Goal: Task Accomplishment & Management: Use online tool/utility

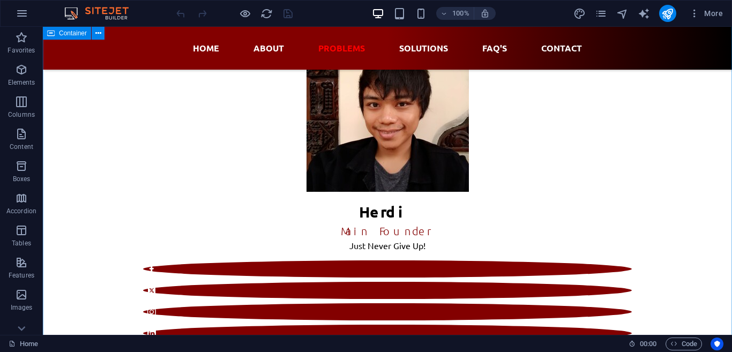
scroll to position [1774, 0]
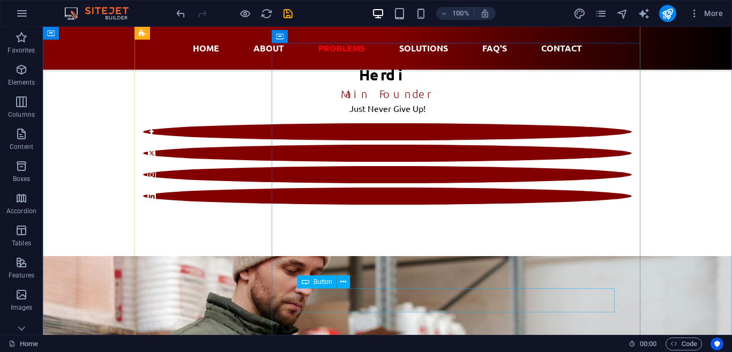
scroll to position [1995, 0]
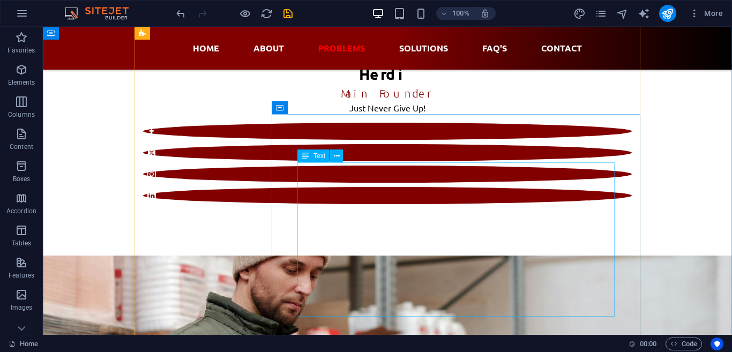
scroll to position [2217, 0]
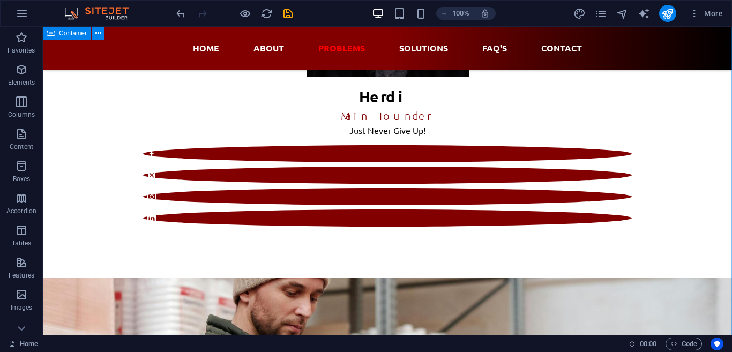
scroll to position [1995, 0]
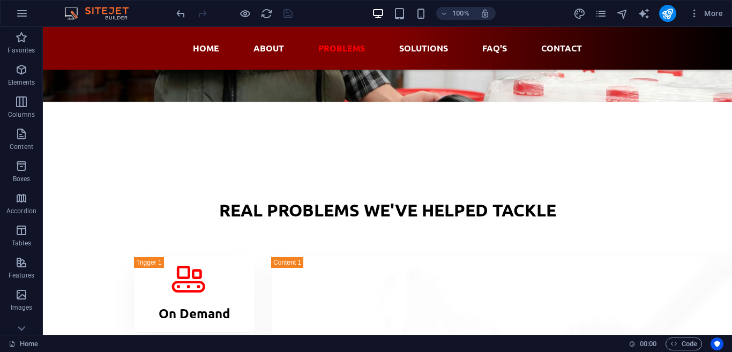
scroll to position [2513, 0]
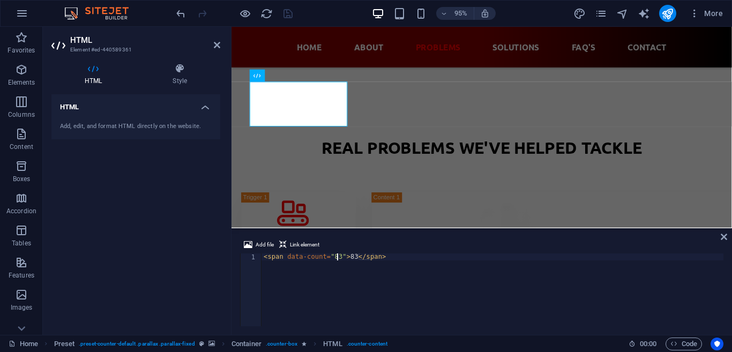
click at [336, 257] on div "< span data-count = "83" > 83 </ span >" at bounding box center [492, 296] width 462 height 87
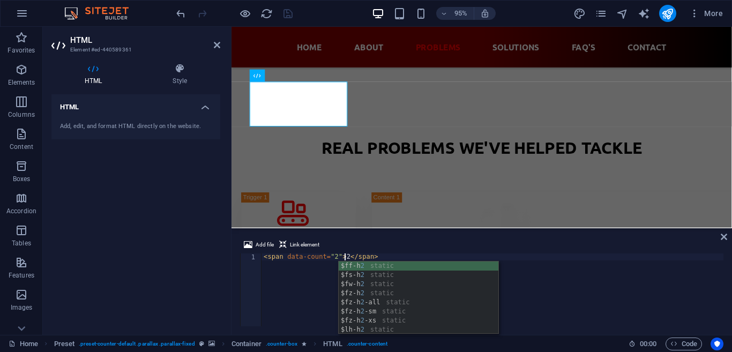
type textarea "<span data-count="2">2</span>"
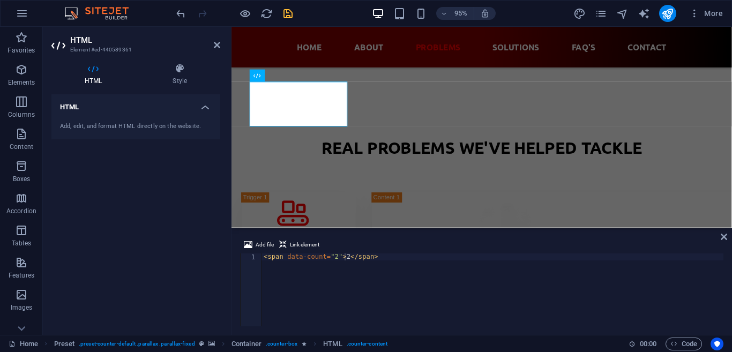
click at [150, 263] on div "HTML Add, edit, and format HTML directly on the website." at bounding box center [135, 210] width 169 height 232
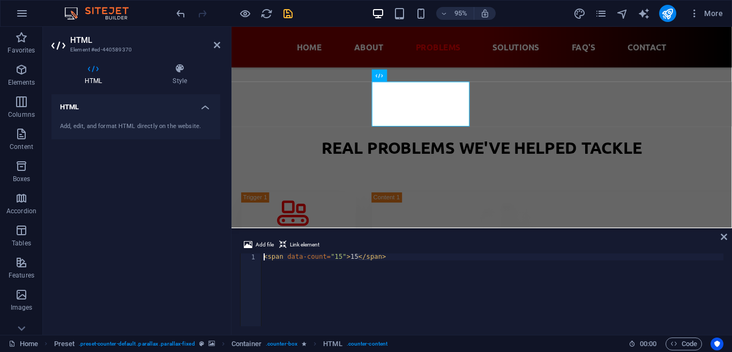
click at [334, 256] on div "< span data-count = "15" > 15 </ span >" at bounding box center [492, 296] width 462 height 87
type textarea "<span data-count="1">1</span>"
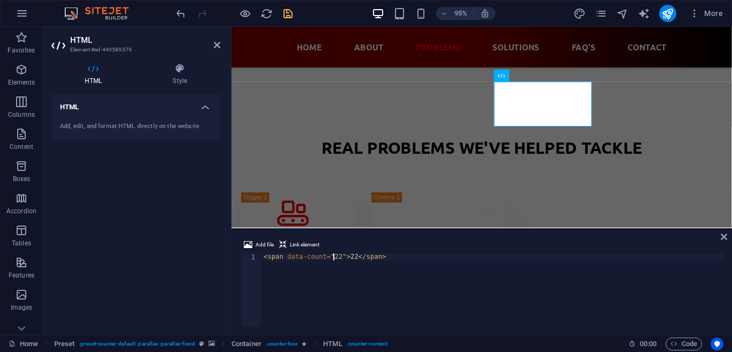
click at [334, 258] on div "< span data-count = "22" > 22 </ span >" at bounding box center [492, 296] width 462 height 87
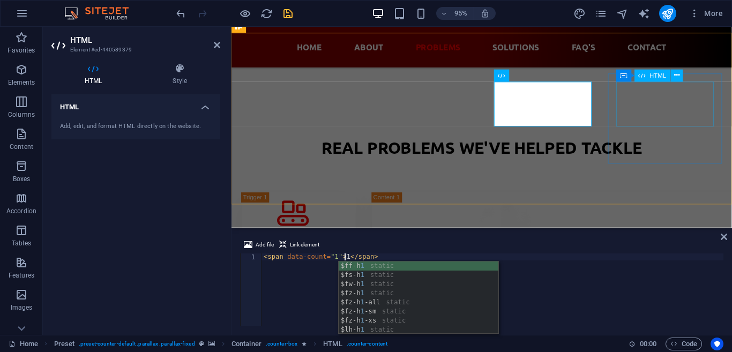
type textarea "<span data-count="1">1</span>"
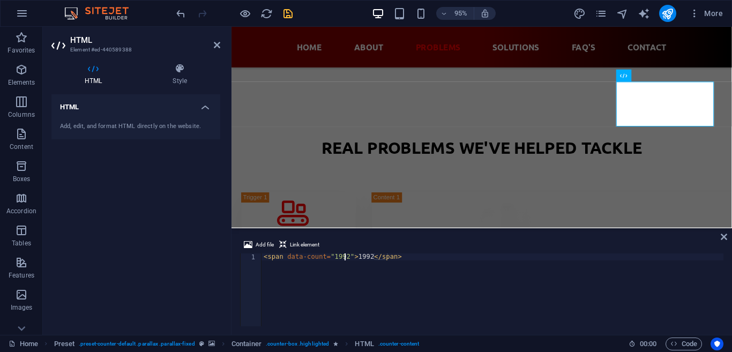
click at [343, 258] on div "< span data-count = "1992" > 1992 </ span >" at bounding box center [492, 296] width 462 height 87
type textarea "<span data-count="1">1</span>"
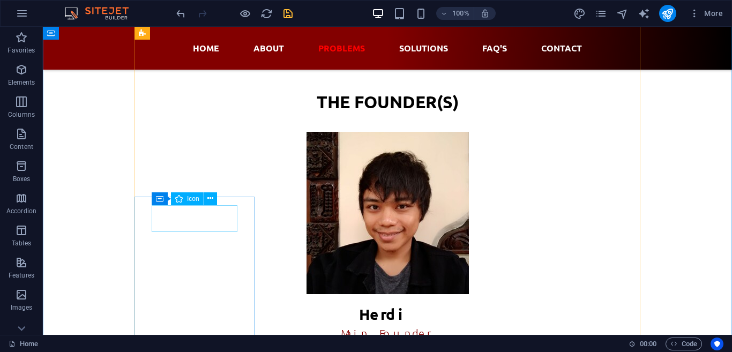
scroll to position [1848, 0]
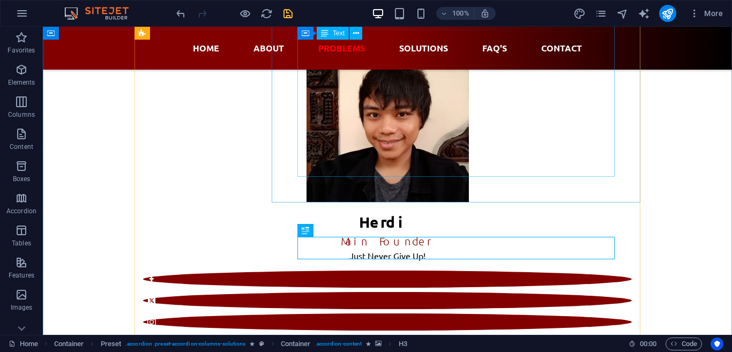
scroll to position [1700, 0]
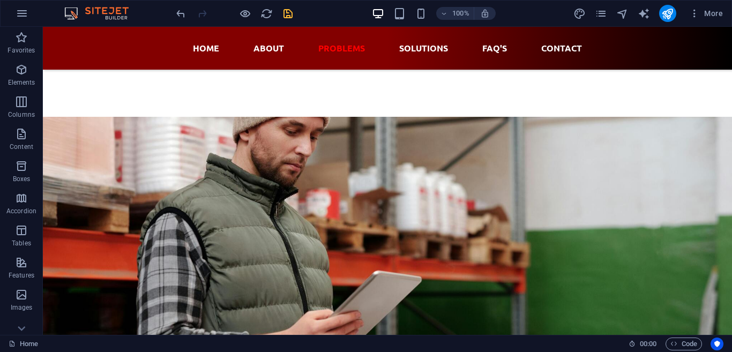
scroll to position [2143, 0]
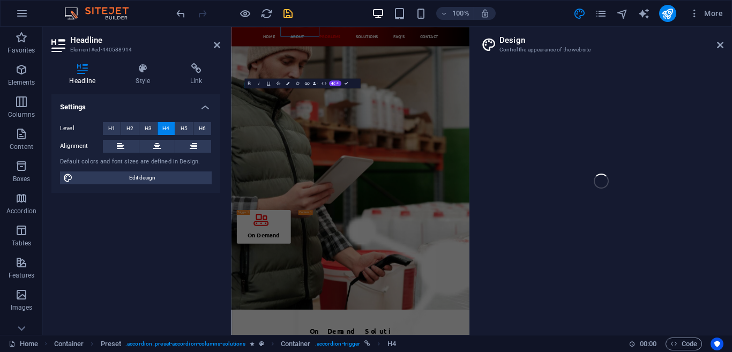
click at [725, 44] on aside "Design Control the appearance of the website" at bounding box center [600, 181] width 262 height 308
select select "px"
select select "400"
select select "px"
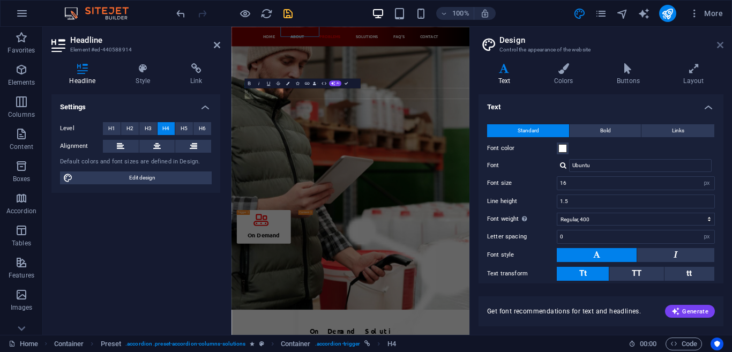
drag, startPoint x: 722, startPoint y: 44, endPoint x: 101, endPoint y: 164, distance: 632.7
click at [722, 44] on icon at bounding box center [720, 45] width 6 height 9
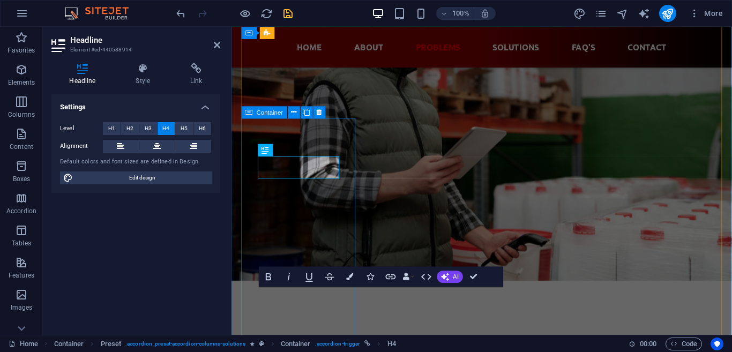
scroll to position [2143, 0]
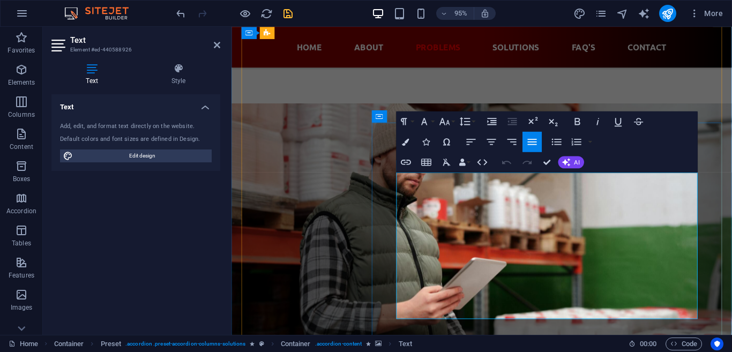
copy div "Households often struggle with the inconvenience of delayed deliveries, high co…"
drag, startPoint x: 522, startPoint y: 330, endPoint x: 405, endPoint y: 191, distance: 181.6
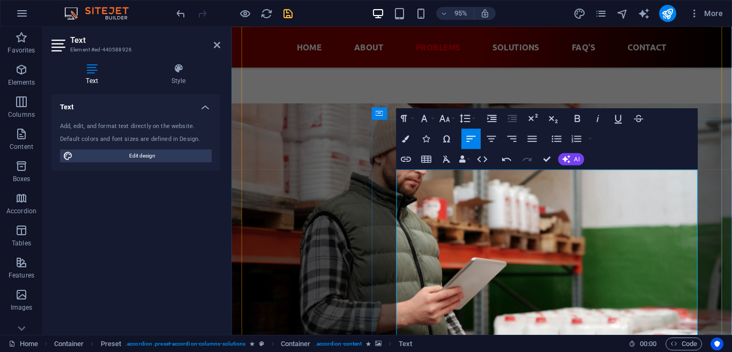
scroll to position [2216, 0]
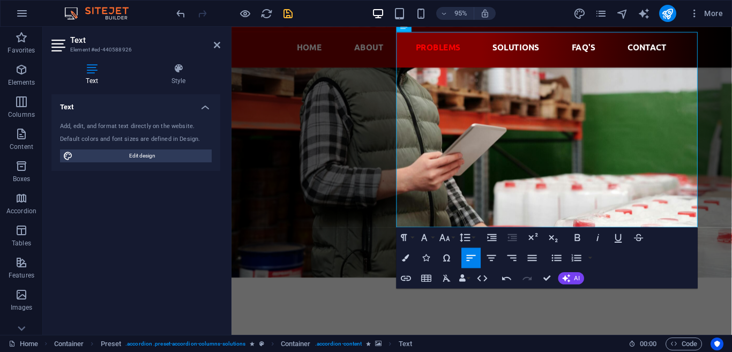
scroll to position [2290, 0]
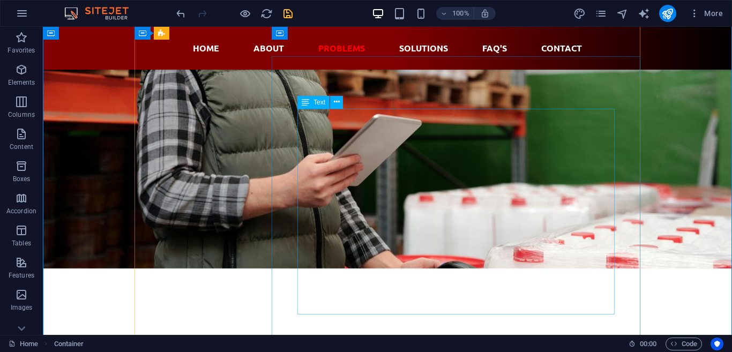
scroll to position [2143, 0]
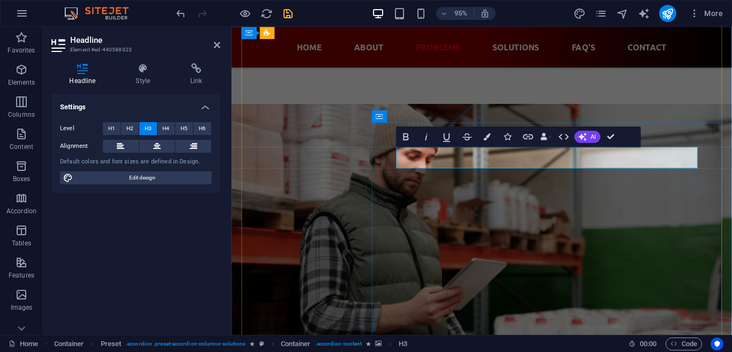
drag, startPoint x: 481, startPoint y: 161, endPoint x: 407, endPoint y: 168, distance: 74.2
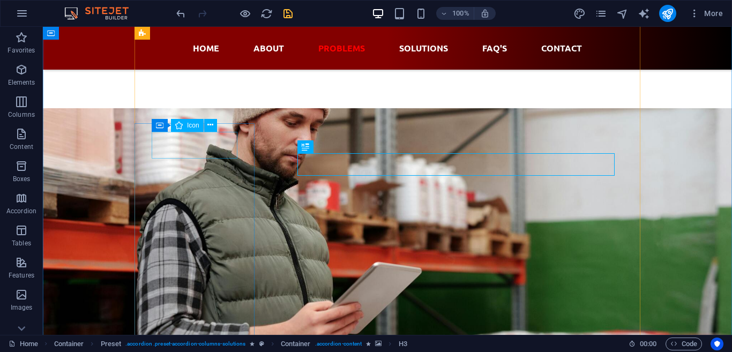
click at [182, 131] on icon at bounding box center [178, 125] width 7 height 13
select select "xMaxYMid"
select select "px"
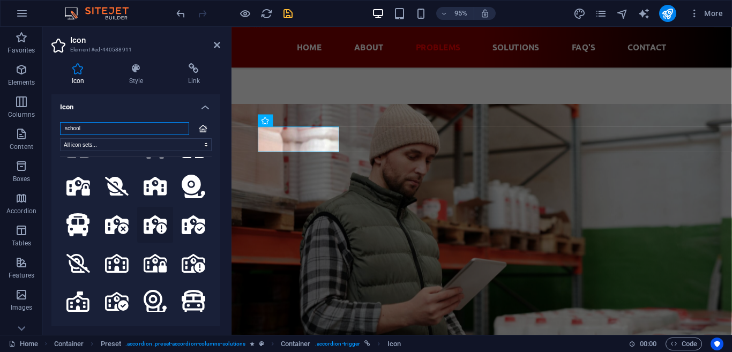
scroll to position [218, 0]
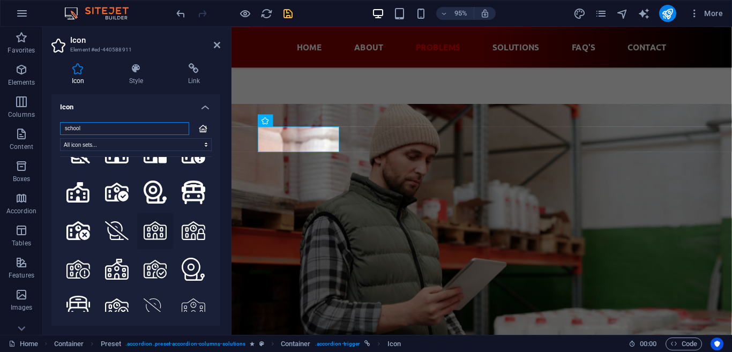
type input "school"
click at [159, 235] on icon at bounding box center [156, 230] width 24 height 19
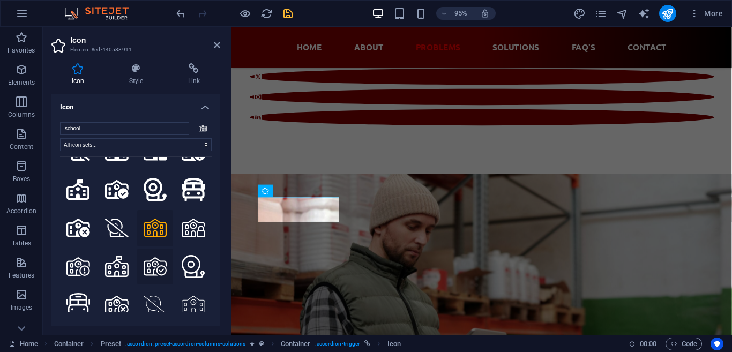
scroll to position [164, 0]
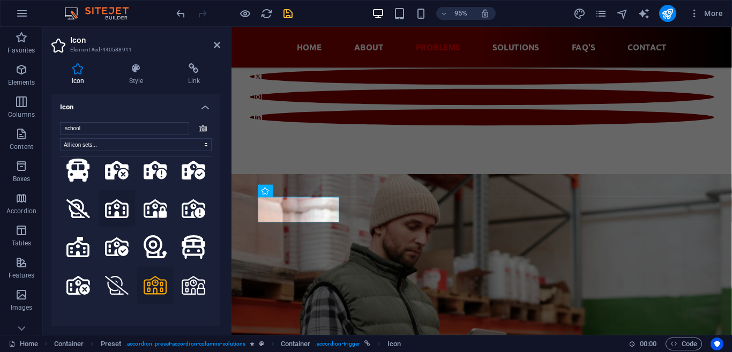
click at [120, 216] on icon at bounding box center [117, 208] width 24 height 19
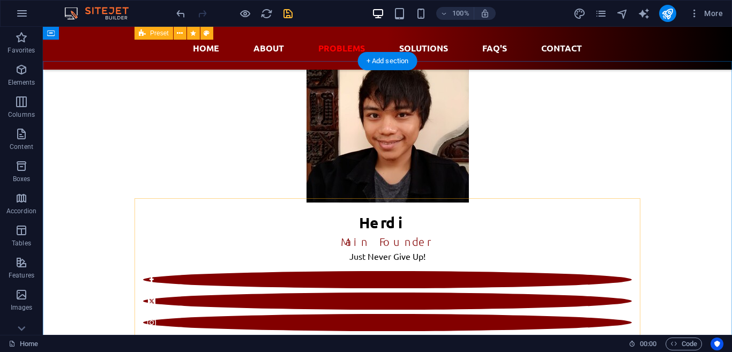
scroll to position [1551, 0]
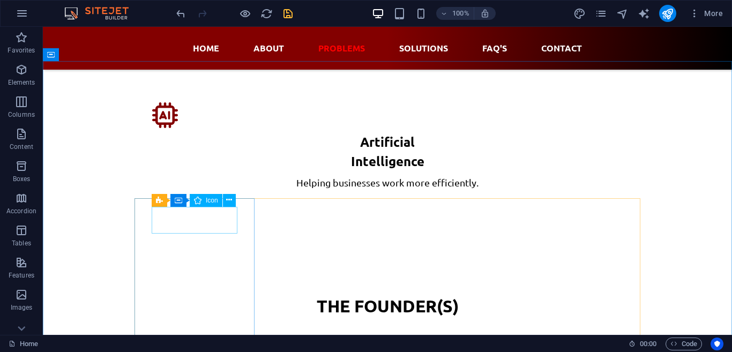
click at [216, 203] on span "Icon" at bounding box center [212, 200] width 12 height 6
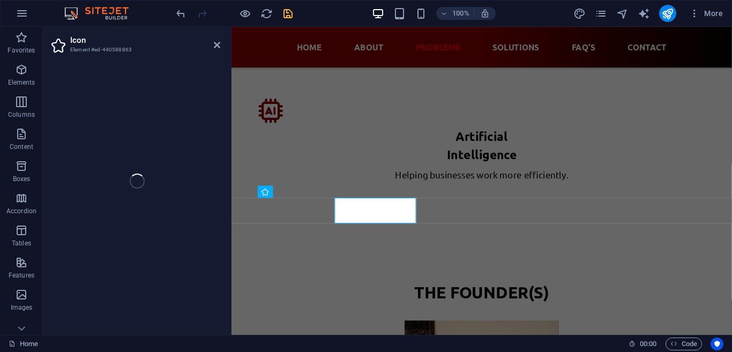
select select "xMaxYMid"
select select "px"
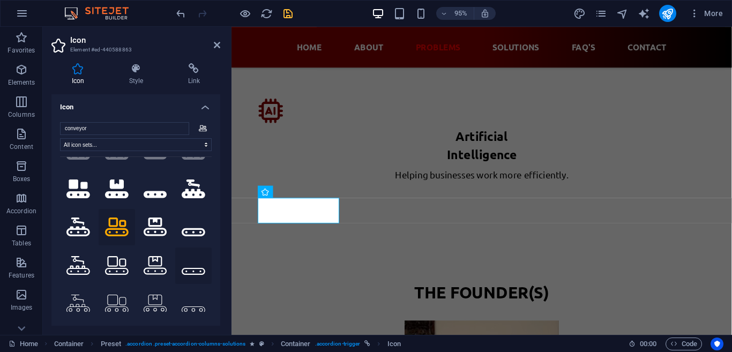
scroll to position [0, 0]
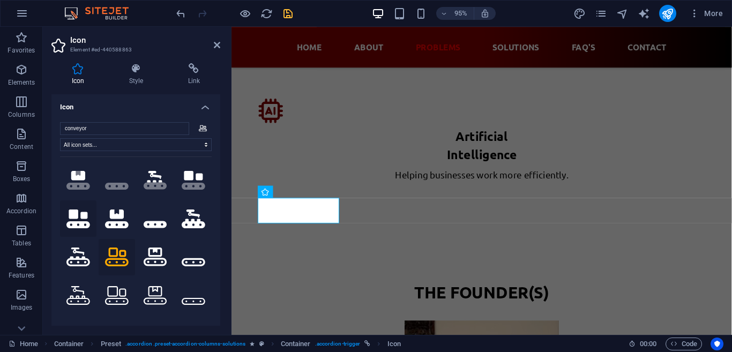
click at [80, 224] on icon at bounding box center [78, 218] width 24 height 19
click at [116, 267] on button at bounding box center [117, 257] width 36 height 36
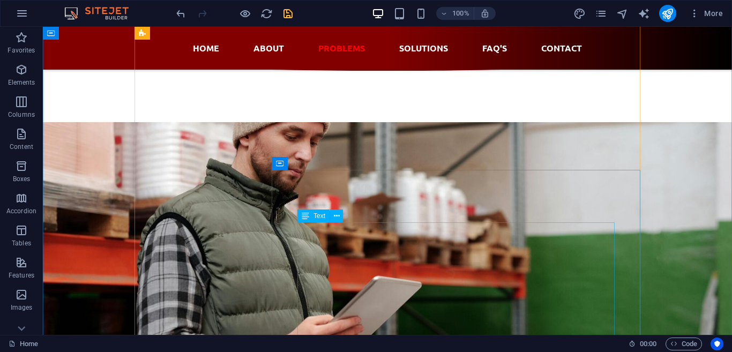
scroll to position [2069, 0]
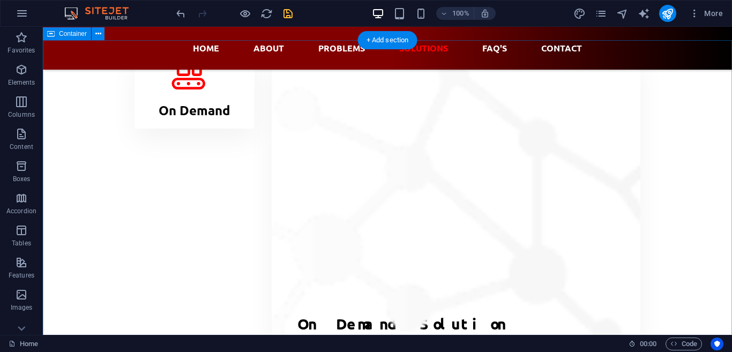
scroll to position [2808, 0]
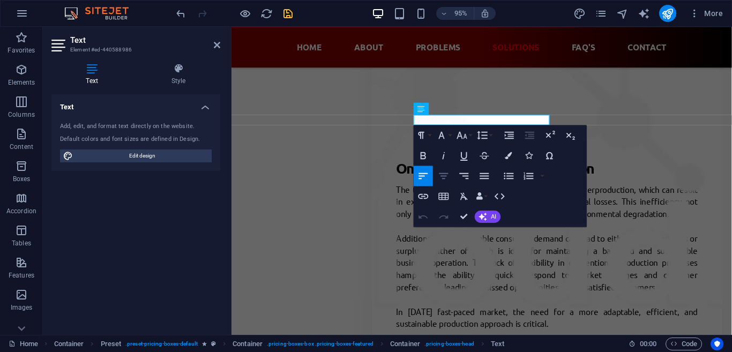
click at [441, 175] on icon "button" at bounding box center [443, 176] width 12 height 12
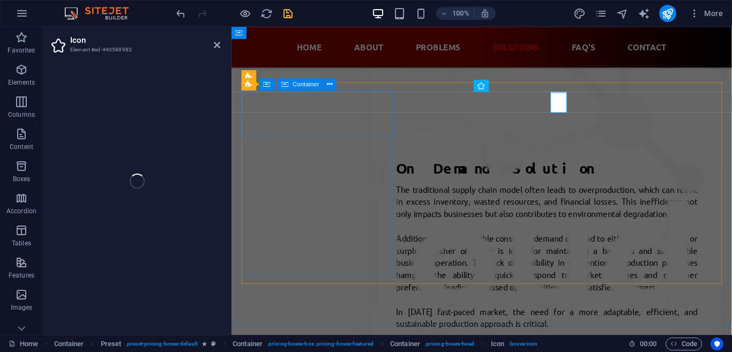
select select "xMidYMid"
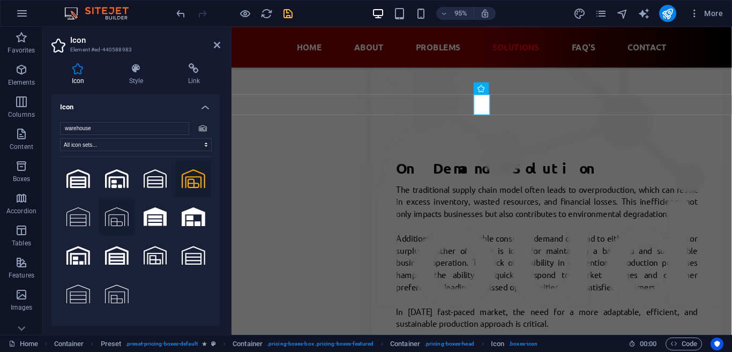
scroll to position [0, 0]
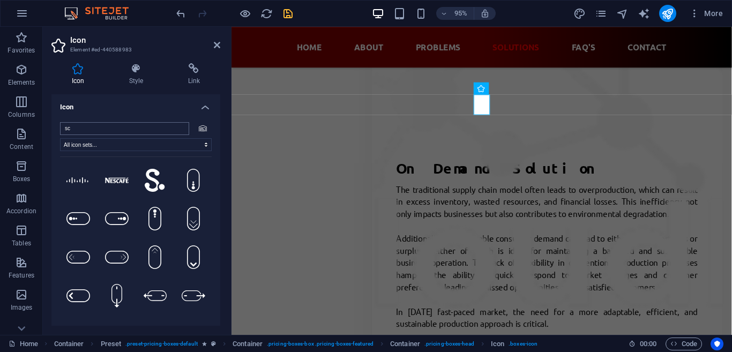
type input "s"
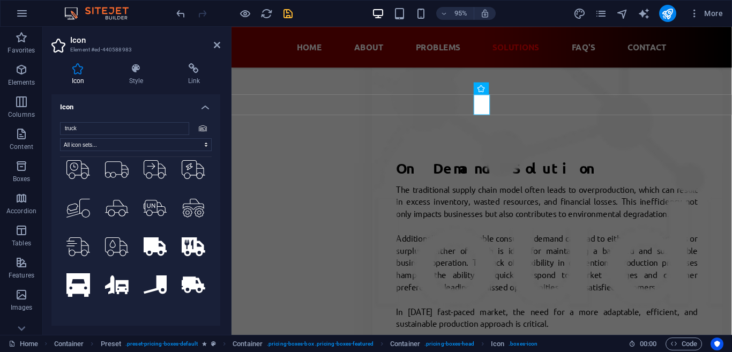
scroll to position [1366, 0]
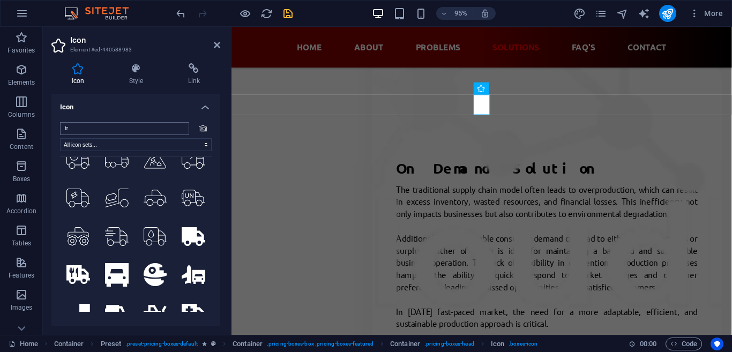
type input "t"
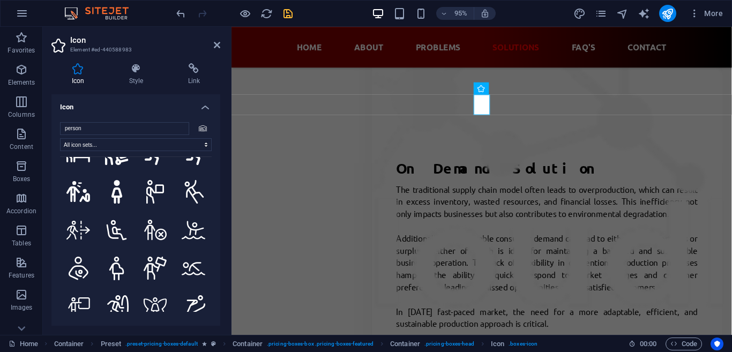
scroll to position [2076, 0]
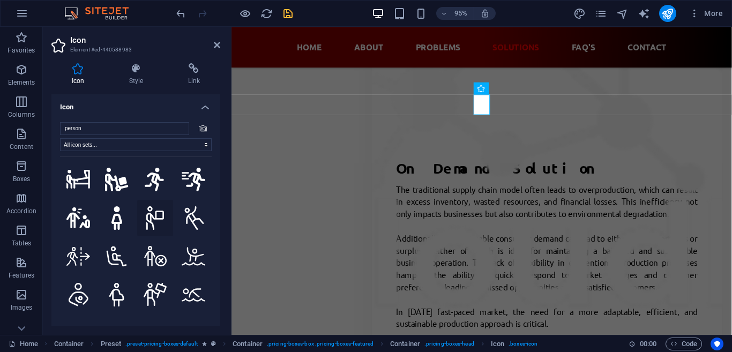
type input "person"
click at [160, 225] on icon at bounding box center [155, 218] width 18 height 24
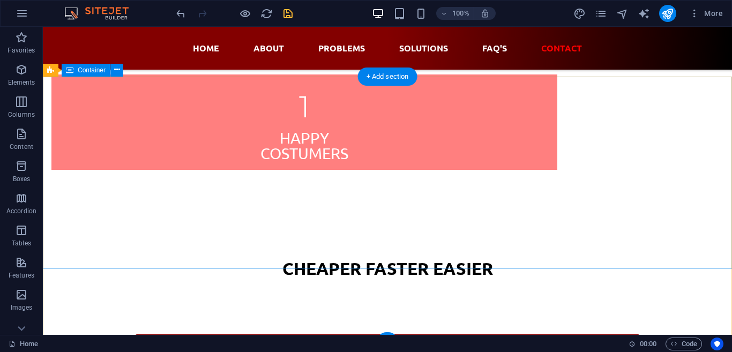
scroll to position [4617, 0]
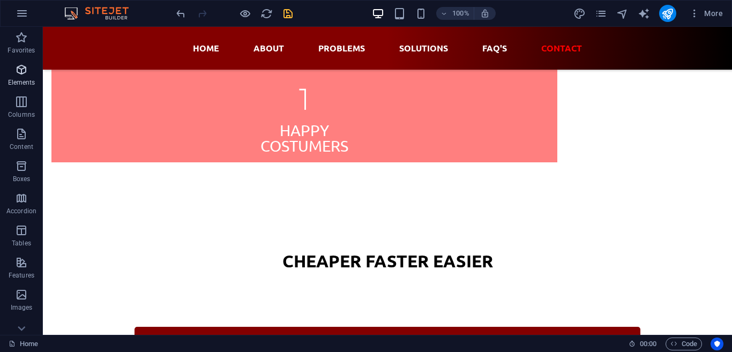
click at [19, 79] on p "Elements" at bounding box center [21, 82] width 27 height 9
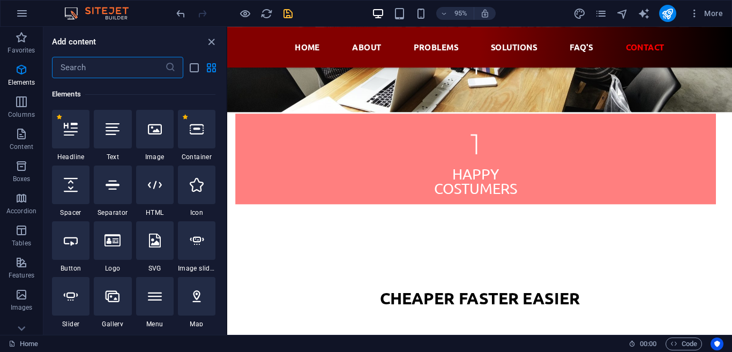
scroll to position [114, 0]
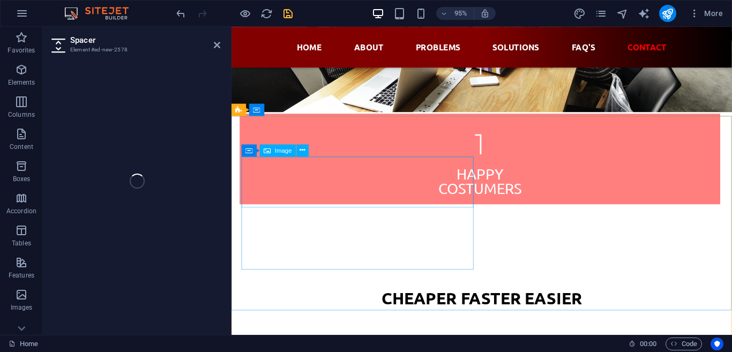
select select "px"
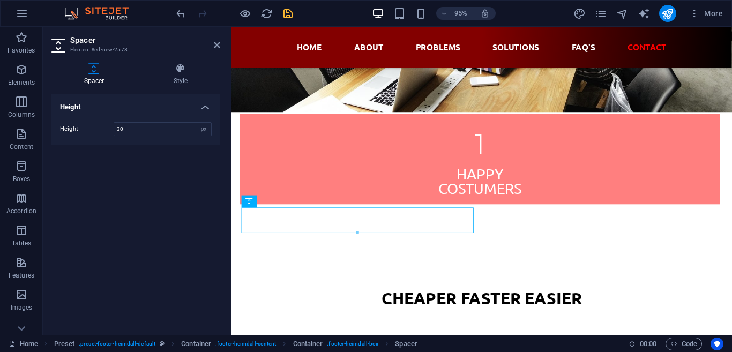
type input "30"
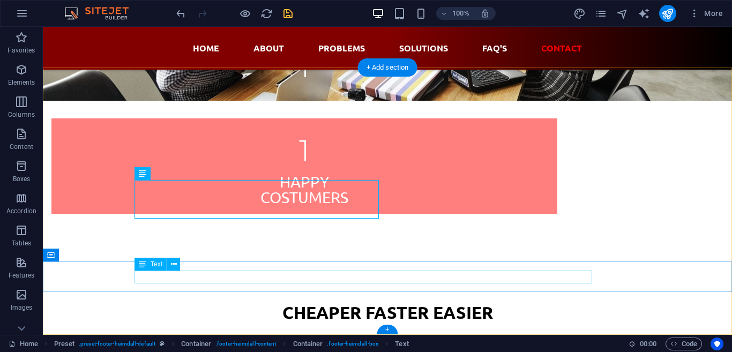
scroll to position [4618, 0]
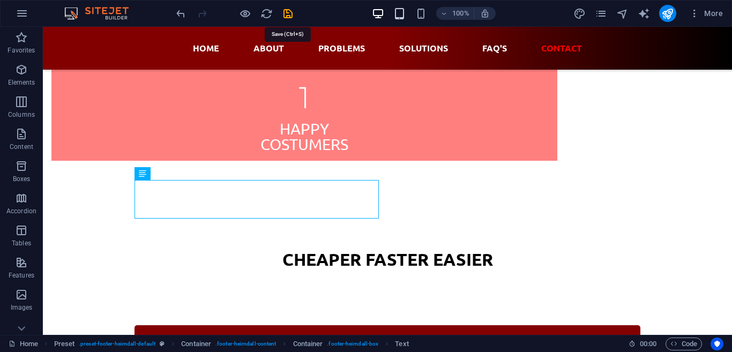
drag, startPoint x: 291, startPoint y: 16, endPoint x: 396, endPoint y: 16, distance: 105.0
click at [290, 16] on icon "save" at bounding box center [288, 13] width 12 height 12
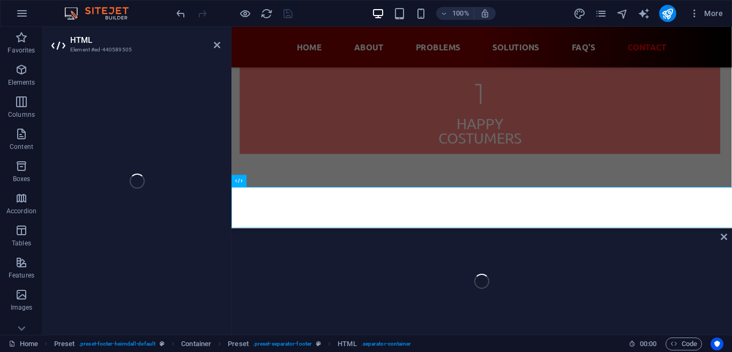
scroll to position [4715, 0]
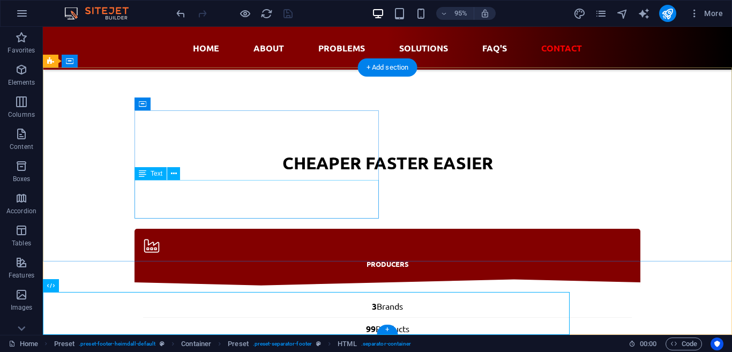
scroll to position [4618, 0]
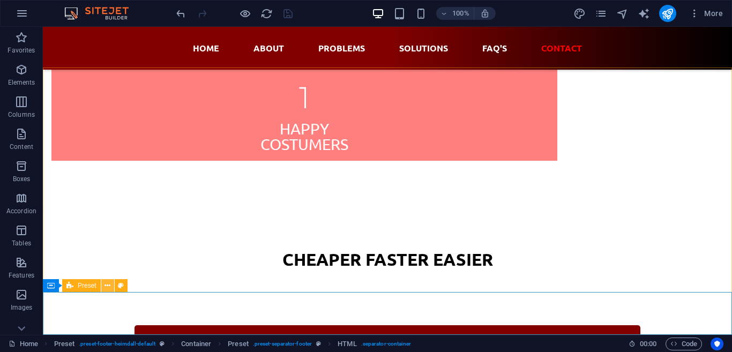
click at [110, 289] on icon at bounding box center [107, 285] width 6 height 11
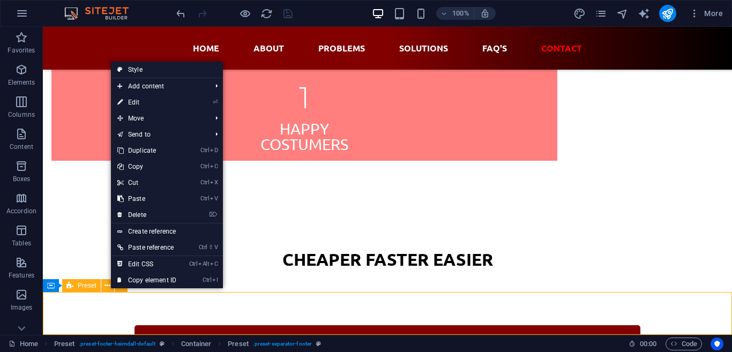
click at [88, 286] on span "Preset" at bounding box center [87, 285] width 19 height 6
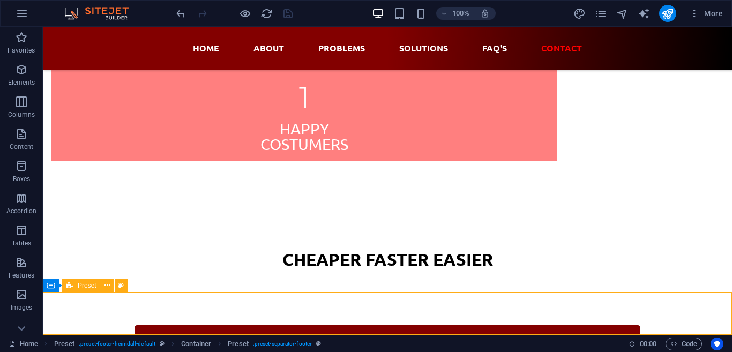
click at [85, 286] on span "Preset" at bounding box center [87, 285] width 19 height 6
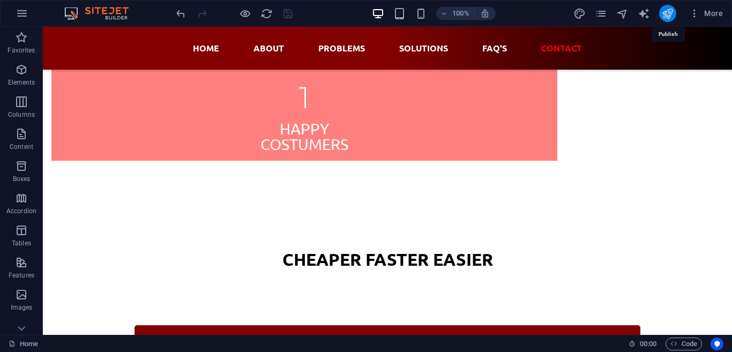
click at [663, 16] on icon "publish" at bounding box center [667, 13] width 12 height 12
